Goal: Task Accomplishment & Management: Use online tool/utility

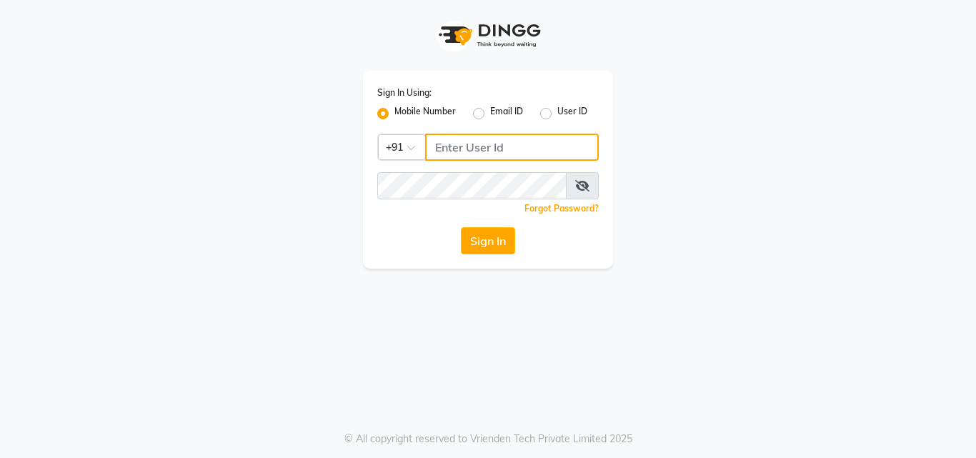
type input "9771433806"
drag, startPoint x: 0, startPoint y: 0, endPoint x: 489, endPoint y: 246, distance: 547.3
click at [489, 246] on button "Sign In" at bounding box center [488, 240] width 54 height 27
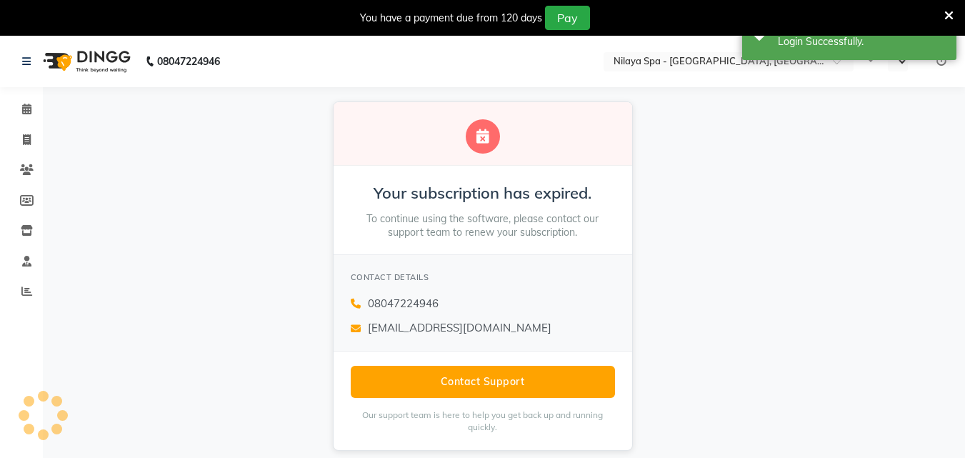
select select "en"
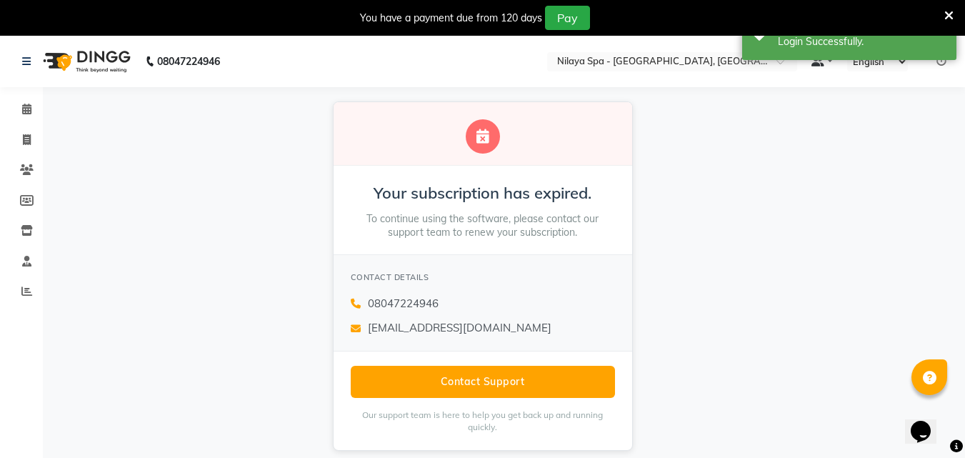
click at [817, 64] on span at bounding box center [818, 61] width 13 height 10
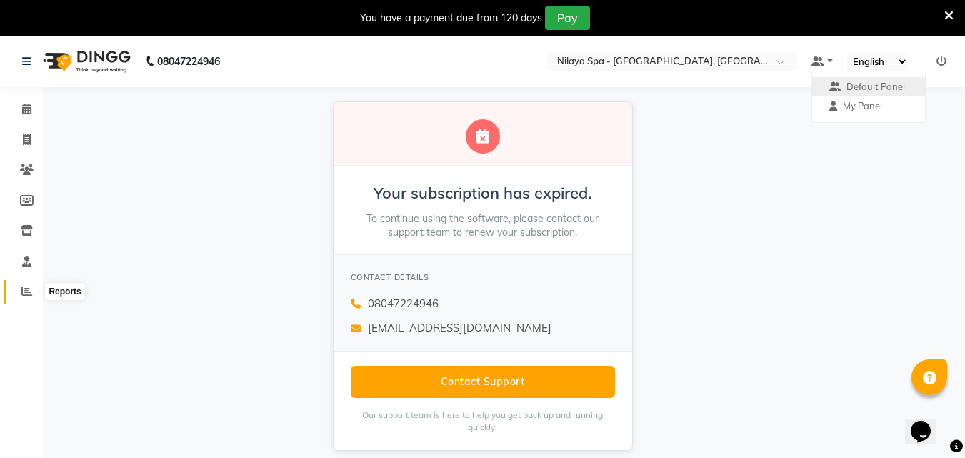
click at [26, 287] on icon at bounding box center [26, 291] width 11 height 11
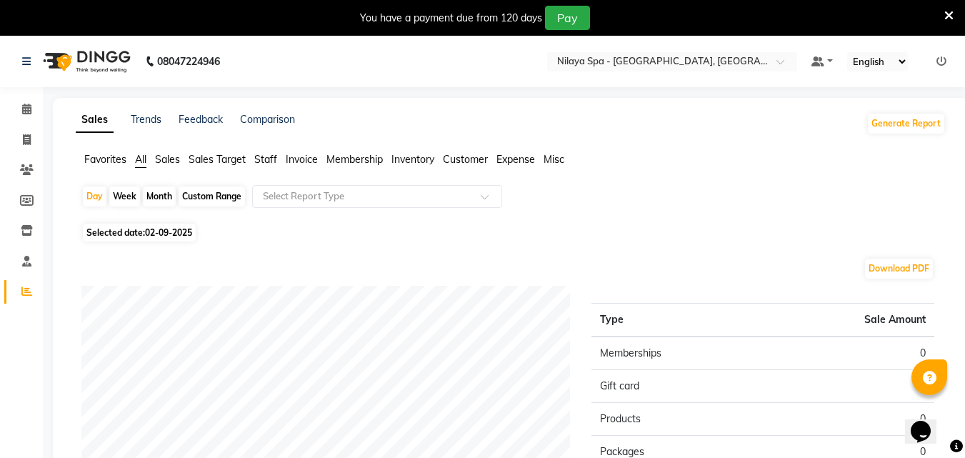
click at [166, 160] on span "Sales" at bounding box center [167, 159] width 25 height 13
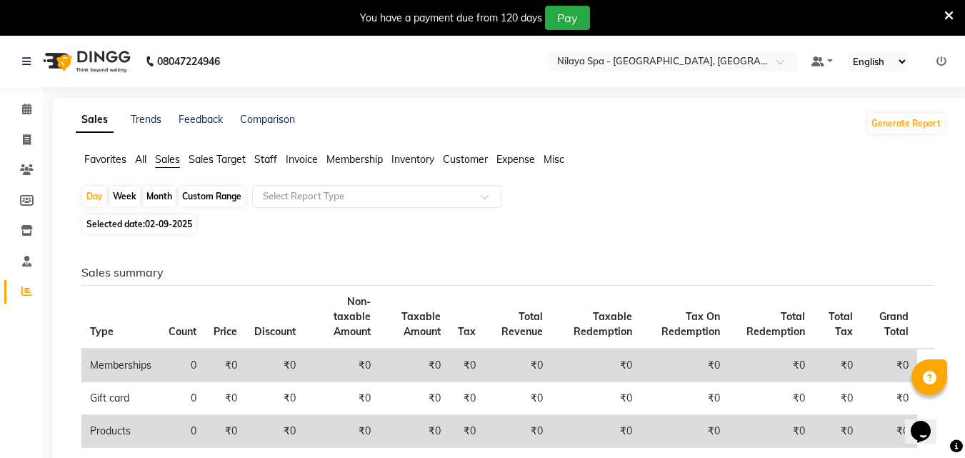
click at [225, 161] on span "Sales Target" at bounding box center [217, 159] width 57 height 13
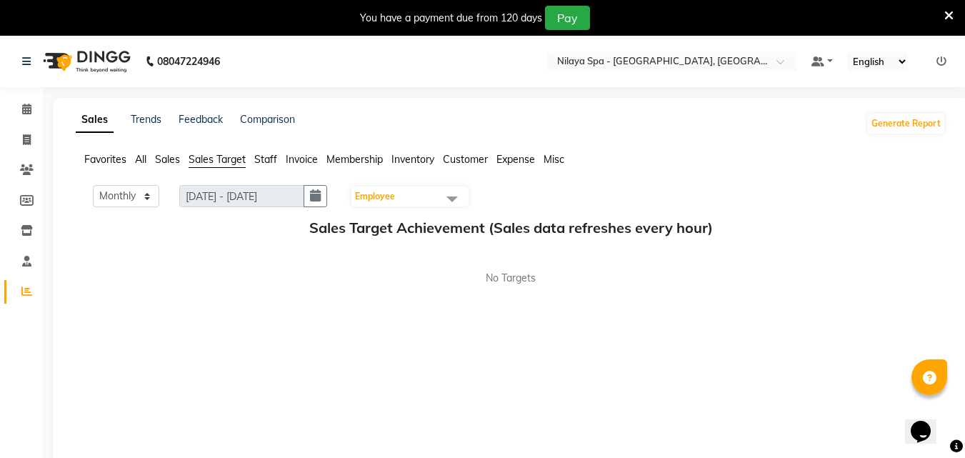
click at [268, 161] on span "Staff" at bounding box center [265, 159] width 23 height 13
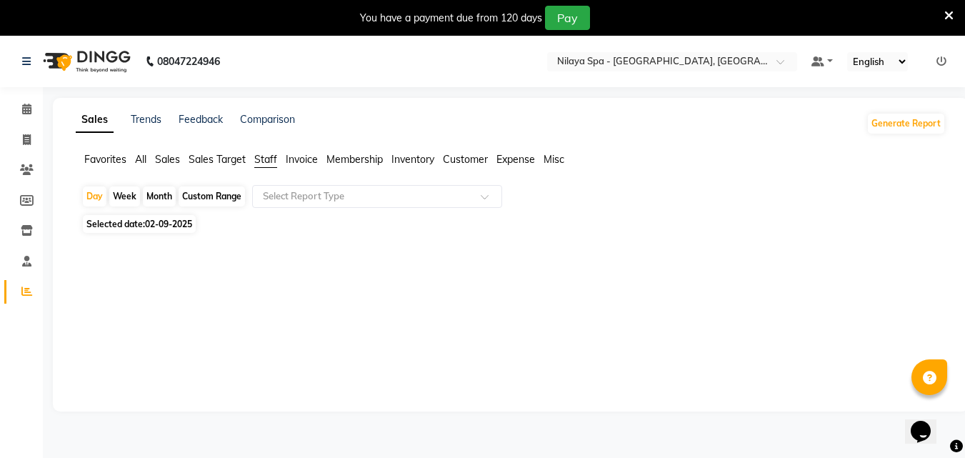
click at [371, 166] on li "Membership" at bounding box center [354, 159] width 56 height 15
click at [24, 225] on icon at bounding box center [27, 230] width 12 height 11
